Goal: Task Accomplishment & Management: Use online tool/utility

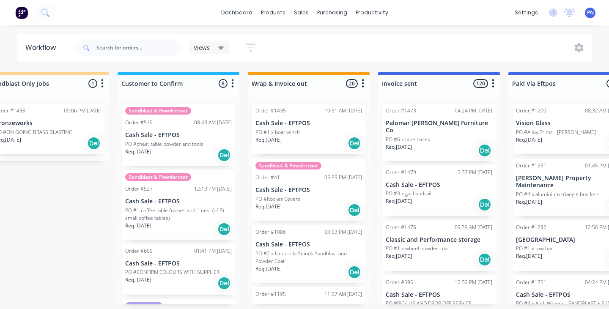
scroll to position [7, 0]
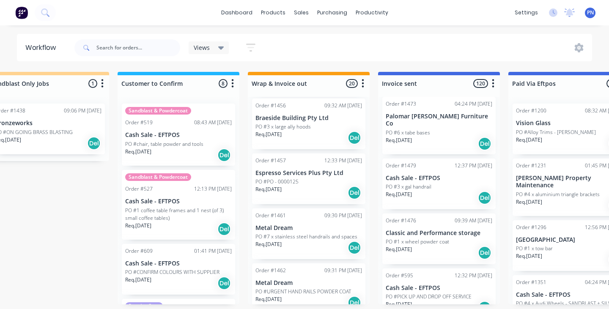
click at [326, 132] on div "Req. [DATE] Del" at bounding box center [308, 138] width 107 height 14
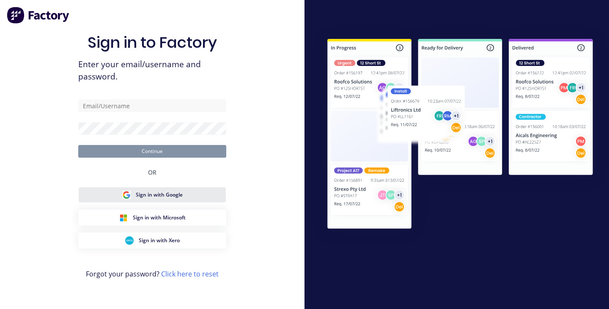
click at [170, 194] on span "Sign in with Google" at bounding box center [159, 195] width 47 height 8
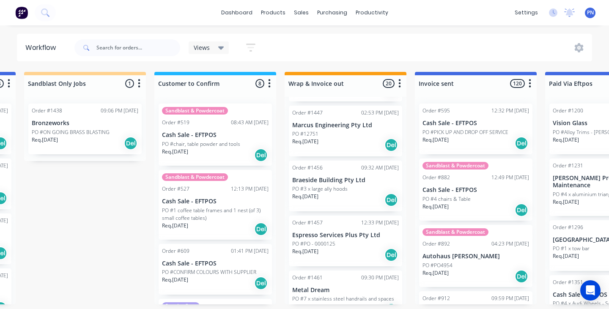
scroll to position [634, 0]
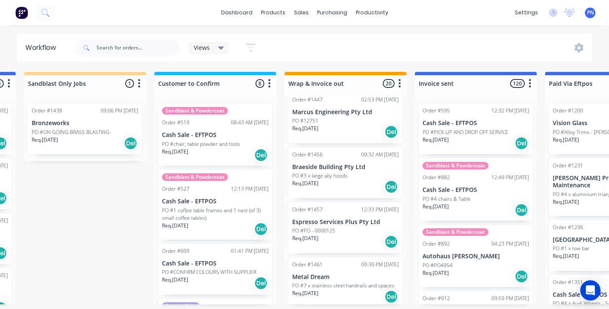
click at [361, 180] on div "Req. [DATE] Del" at bounding box center [345, 187] width 107 height 14
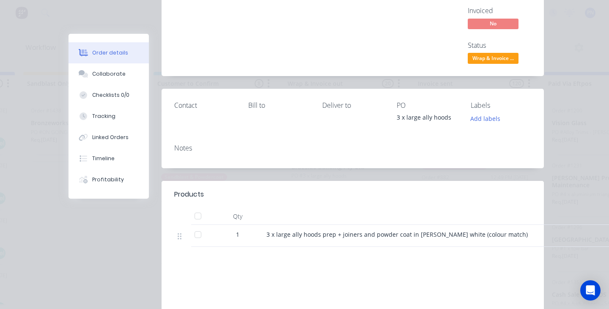
scroll to position [16, 0]
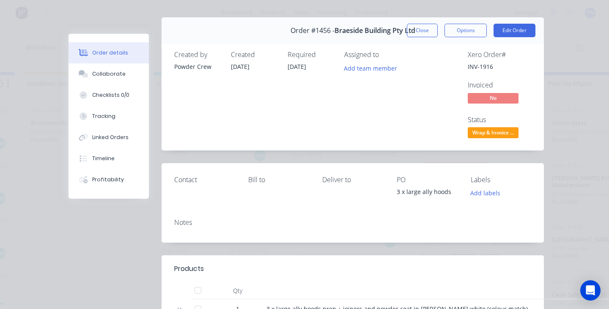
click at [512, 133] on span "Wrap & Invoice ..." at bounding box center [492, 132] width 51 height 11
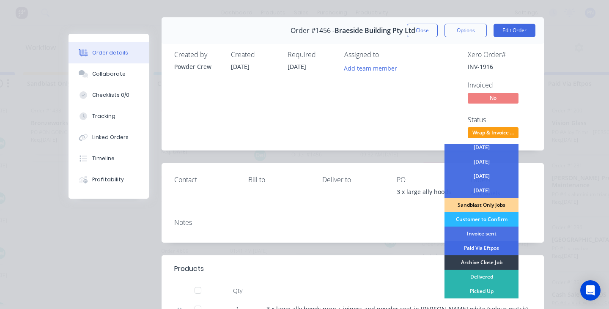
scroll to position [61, 0]
click at [477, 262] on div "Archive Close Job" at bounding box center [481, 262] width 74 height 14
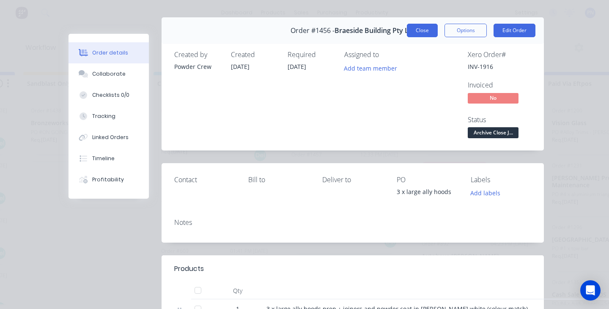
click at [430, 34] on button "Close" at bounding box center [422, 31] width 31 height 14
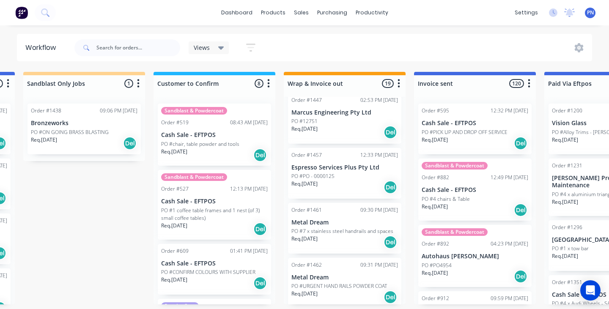
scroll to position [631, 0]
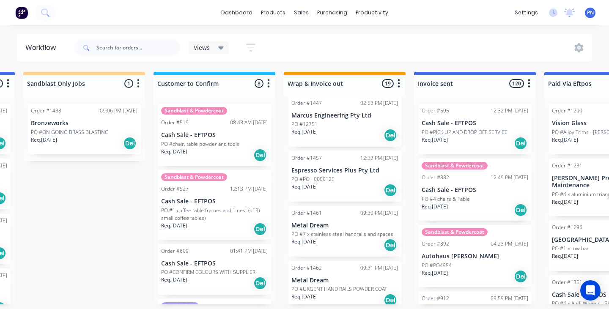
click at [352, 193] on div "Req. [DATE] Del" at bounding box center [344, 190] width 107 height 14
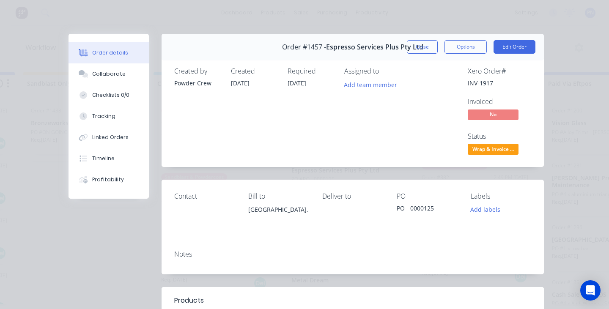
click at [483, 147] on span "Wrap & Invoice ..." at bounding box center [492, 149] width 51 height 11
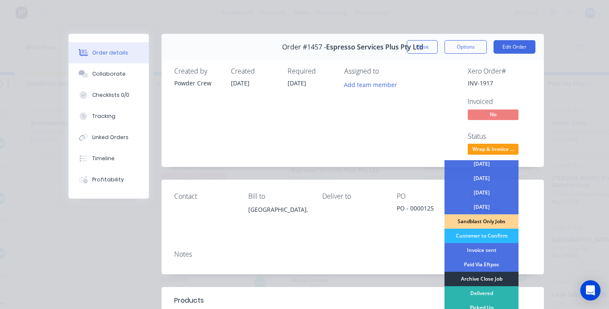
scroll to position [61, 0]
click at [476, 250] on div "Invoice sent" at bounding box center [481, 250] width 74 height 14
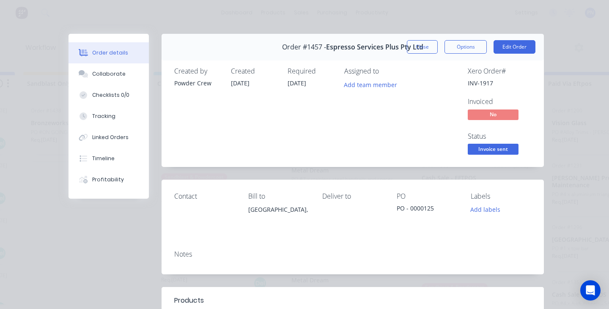
click at [429, 46] on button "Close" at bounding box center [422, 47] width 31 height 14
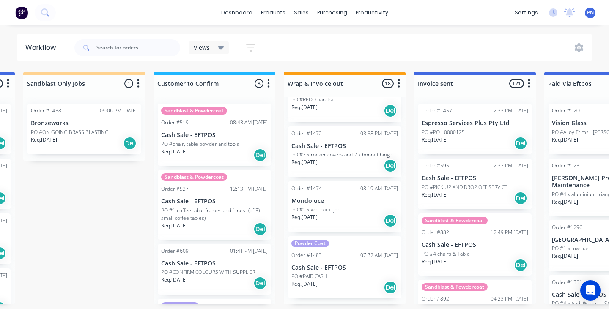
scroll to position [820, 0]
click at [362, 214] on div "Req. [DATE] Del" at bounding box center [344, 221] width 107 height 14
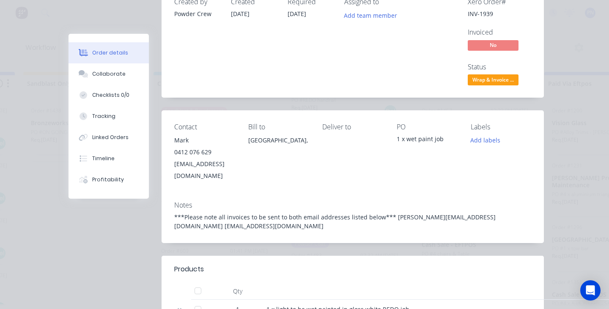
scroll to position [66, 0]
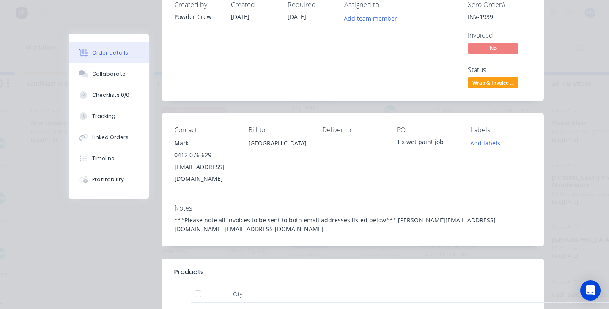
click at [488, 82] on span "Wrap & Invoice ..." at bounding box center [492, 82] width 51 height 11
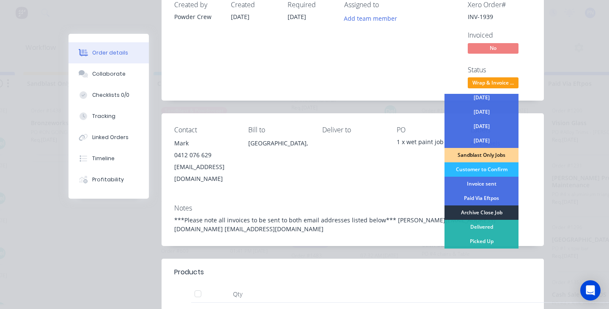
scroll to position [61, 0]
click at [482, 210] on div "Archive Close Job" at bounding box center [481, 212] width 74 height 14
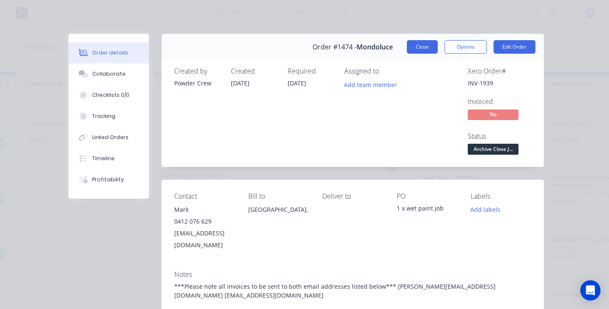
scroll to position [0, 0]
click at [426, 48] on button "Close" at bounding box center [422, 47] width 31 height 14
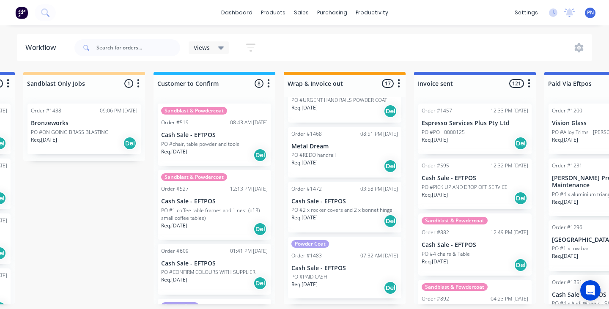
scroll to position [0, 1036]
click at [362, 279] on div "PO #PAID CASH" at bounding box center [344, 277] width 107 height 8
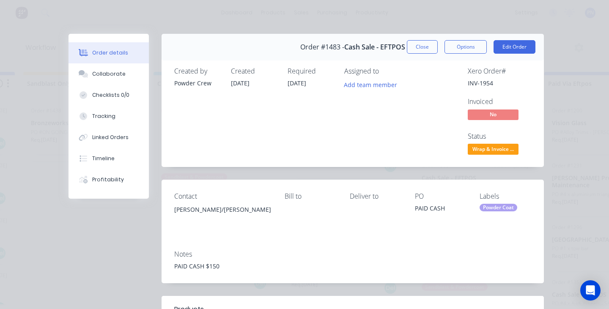
click at [483, 148] on span "Wrap & Invoice ..." at bounding box center [492, 149] width 51 height 11
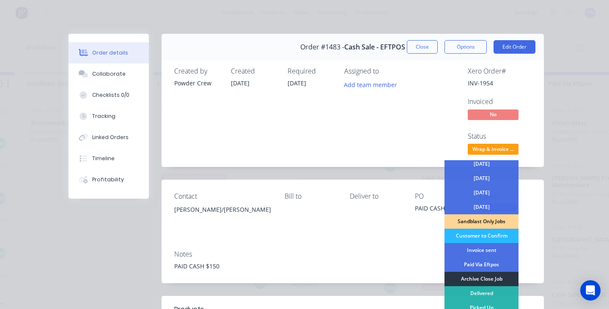
scroll to position [61, 0]
click at [469, 280] on div "Archive Close Job" at bounding box center [481, 279] width 74 height 14
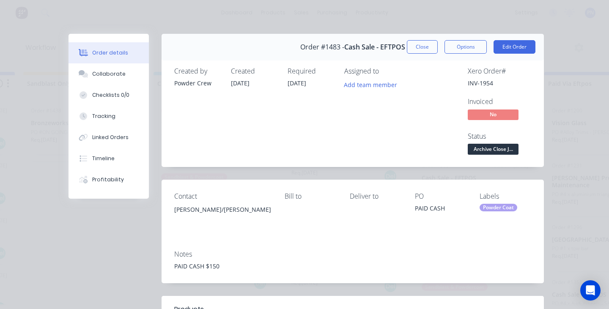
scroll to position [699, 0]
click at [426, 45] on button "Close" at bounding box center [422, 47] width 31 height 14
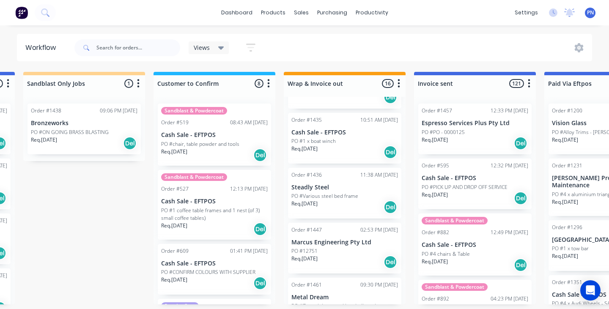
scroll to position [501, 0]
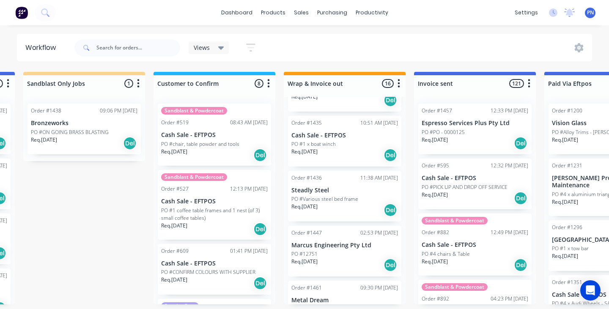
click at [352, 213] on div "Req. [DATE] Del" at bounding box center [344, 210] width 107 height 14
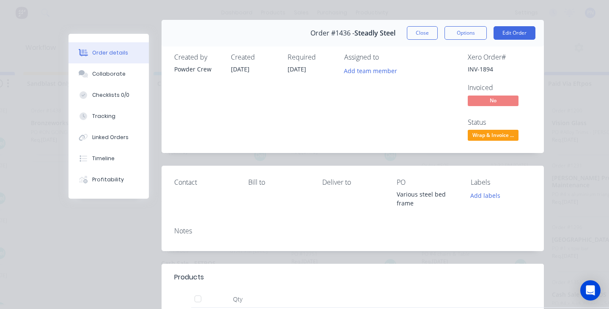
scroll to position [1, 0]
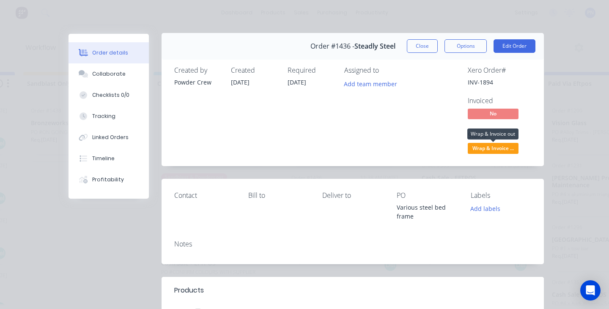
click at [492, 146] on span "Wrap & Invoice ..." at bounding box center [492, 148] width 51 height 11
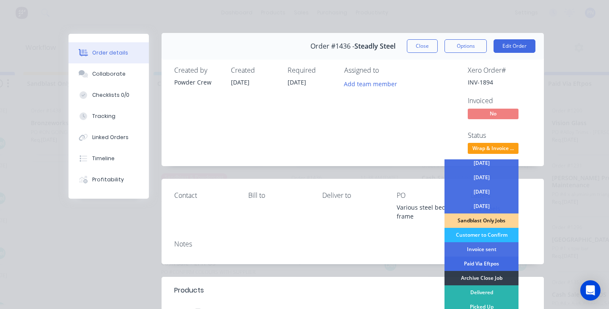
scroll to position [61, 0]
click at [481, 277] on div "Archive Close Job" at bounding box center [481, 278] width 74 height 14
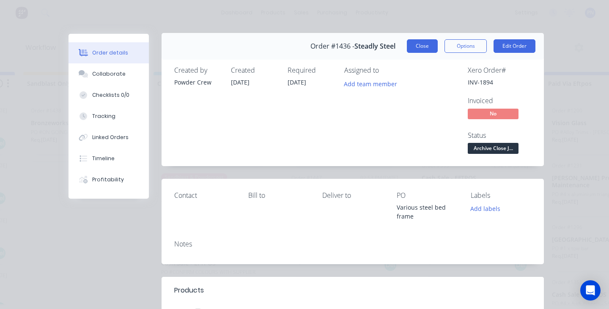
click at [426, 49] on button "Close" at bounding box center [422, 46] width 31 height 14
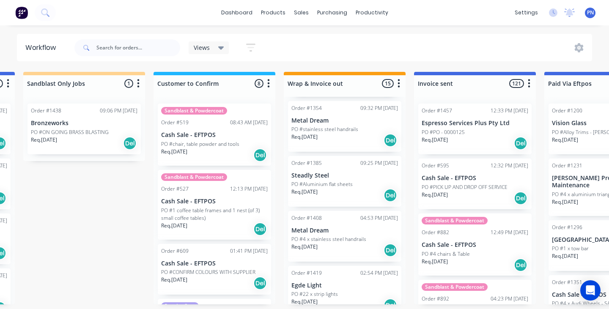
scroll to position [295, 0]
click at [351, 200] on div "Req. [DATE] Del" at bounding box center [344, 196] width 107 height 14
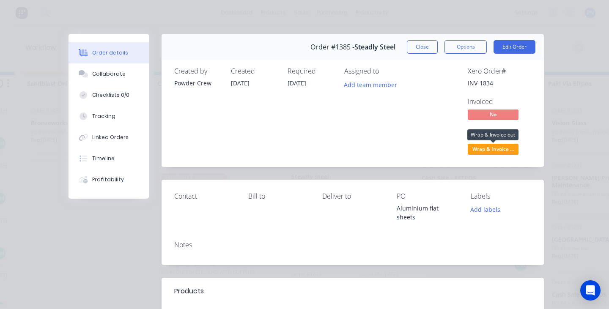
click at [508, 146] on span "Wrap & Invoice ..." at bounding box center [492, 149] width 51 height 11
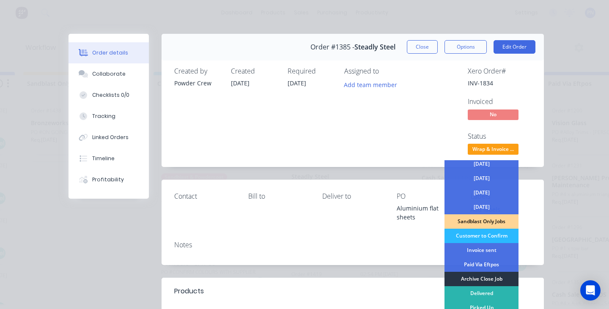
scroll to position [61, 0]
click at [477, 276] on div "Archive Close Job" at bounding box center [481, 279] width 74 height 14
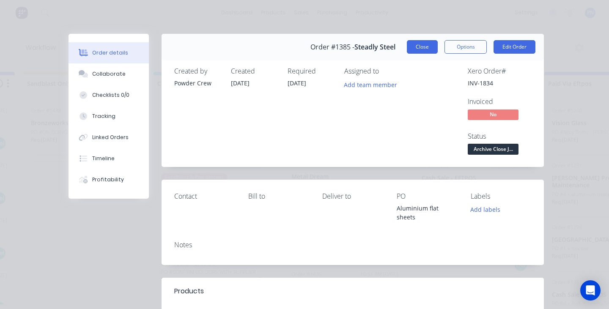
click at [427, 52] on button "Close" at bounding box center [422, 47] width 31 height 14
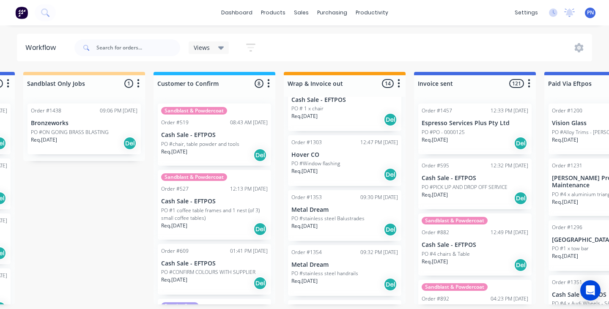
scroll to position [143, 0]
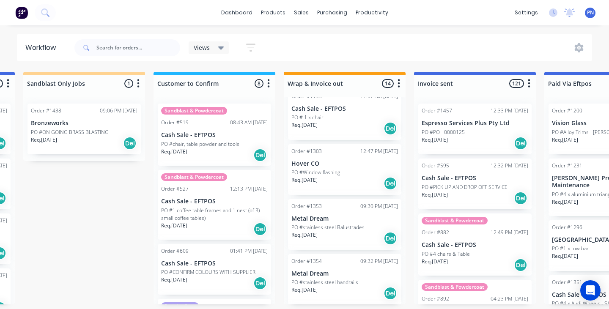
click at [361, 180] on div "Req. [DATE] Del" at bounding box center [344, 183] width 107 height 14
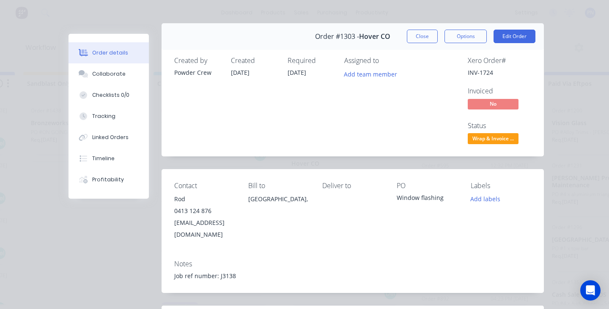
scroll to position [11, 0]
